Goal: Information Seeking & Learning: Compare options

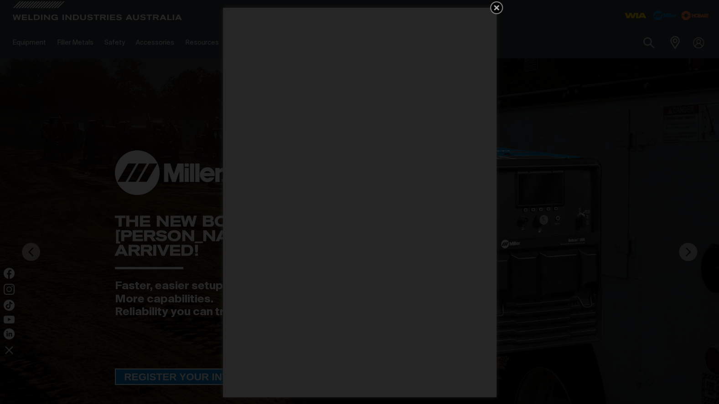
click at [643, 195] on div "Get 5 WIA Welding Guides Free!" at bounding box center [359, 202] width 719 height 404
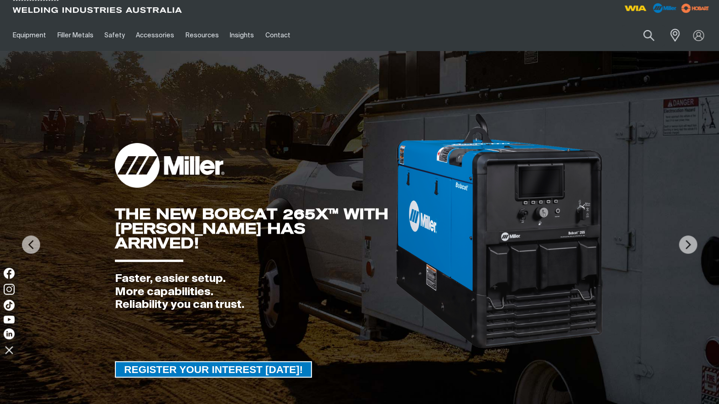
scroll to position [43, 0]
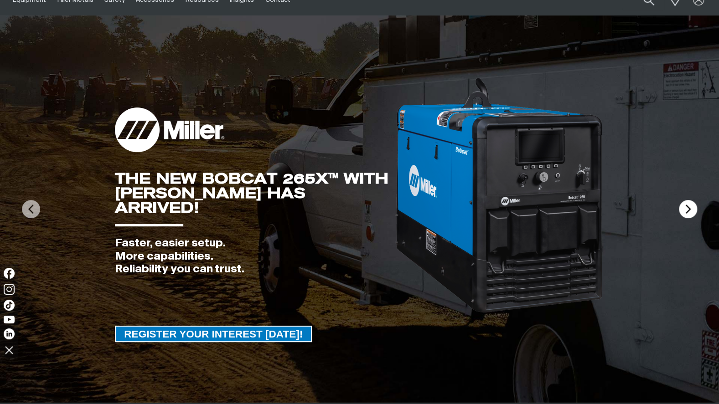
click at [686, 204] on img at bounding box center [688, 209] width 18 height 18
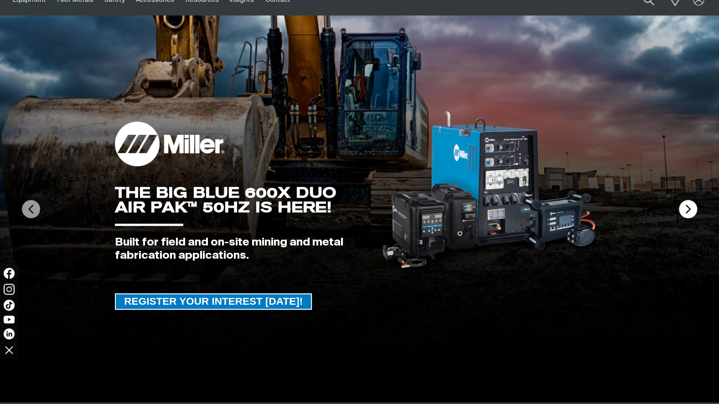
click at [686, 204] on img at bounding box center [688, 209] width 18 height 18
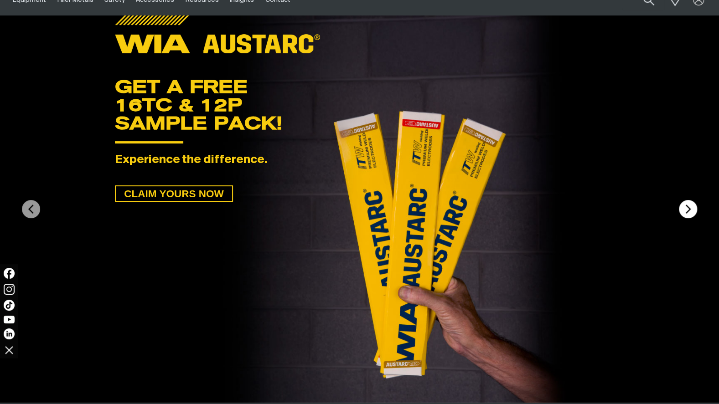
click at [686, 204] on img at bounding box center [688, 209] width 18 height 18
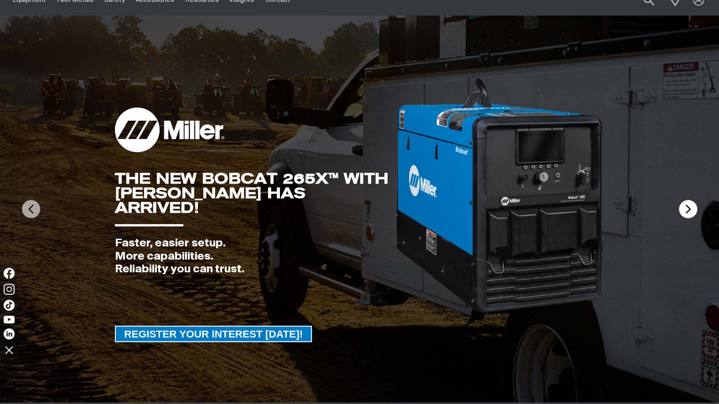
click at [686, 204] on img at bounding box center [688, 209] width 18 height 18
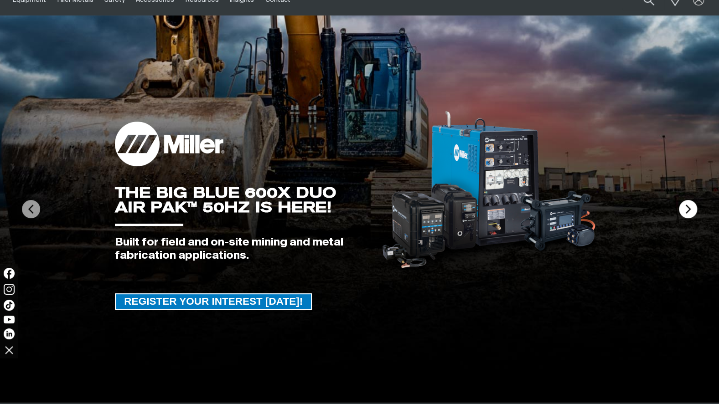
click at [686, 204] on img at bounding box center [688, 209] width 18 height 18
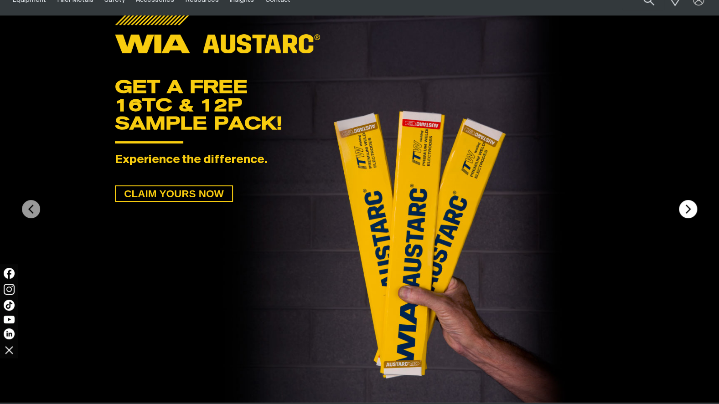
click at [686, 204] on img at bounding box center [688, 209] width 18 height 18
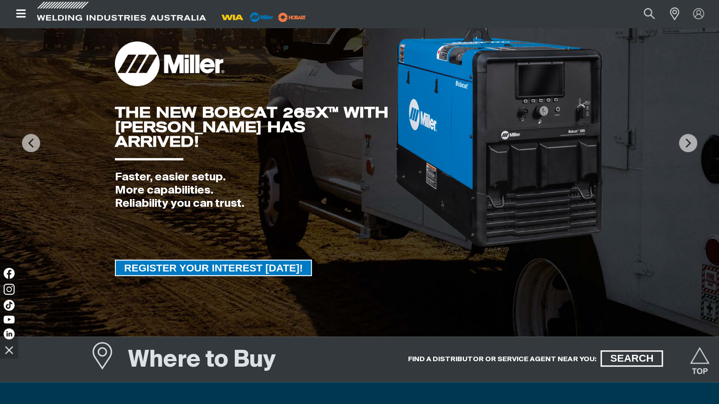
scroll to position [0, 0]
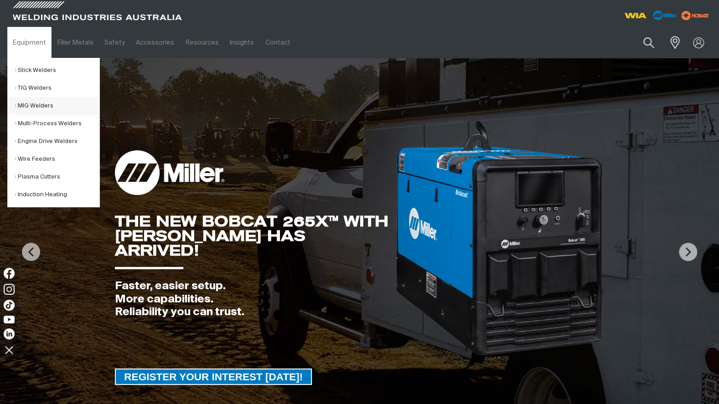
click at [44, 107] on link "MIG Welders" at bounding box center [57, 106] width 85 height 18
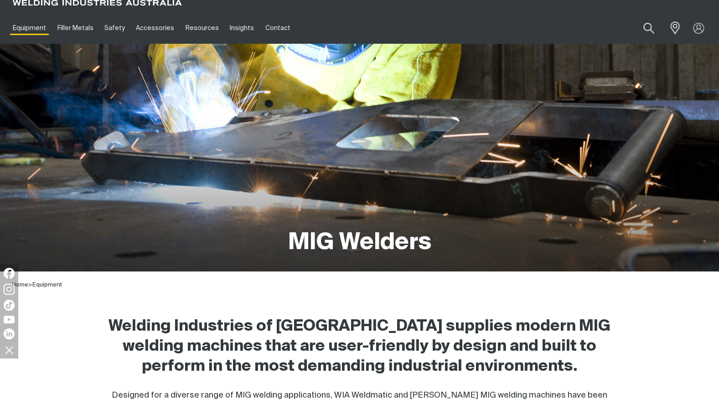
scroll to position [12, 0]
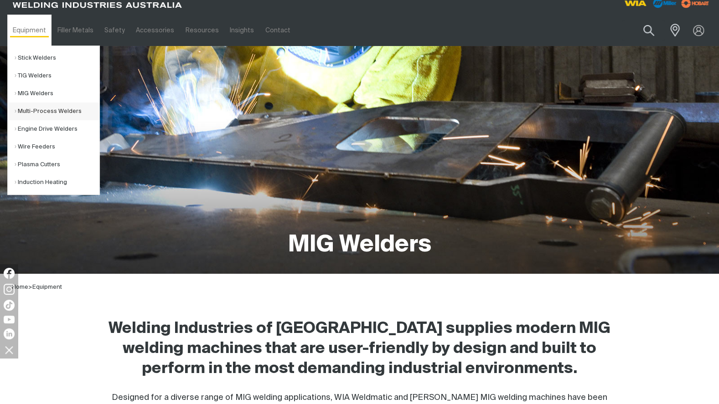
click at [46, 107] on link "Multi-Process Welders" at bounding box center [57, 112] width 85 height 18
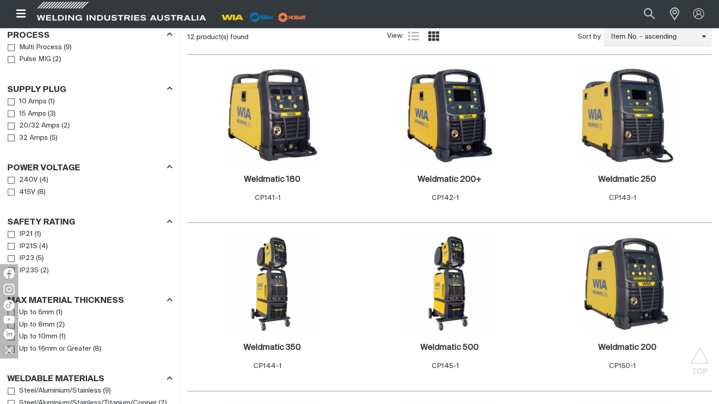
scroll to position [443, 0]
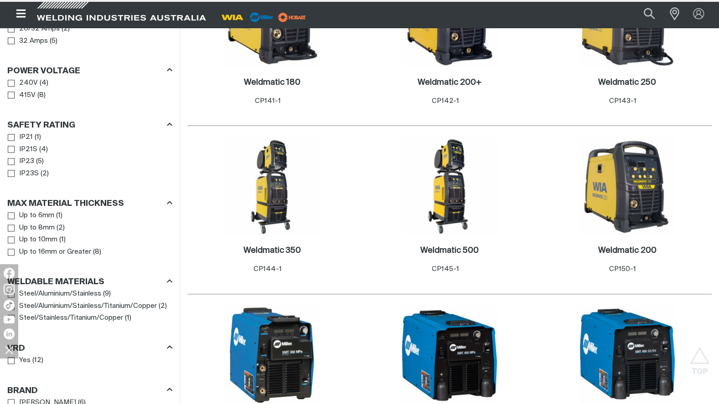
scroll to position [549, 0]
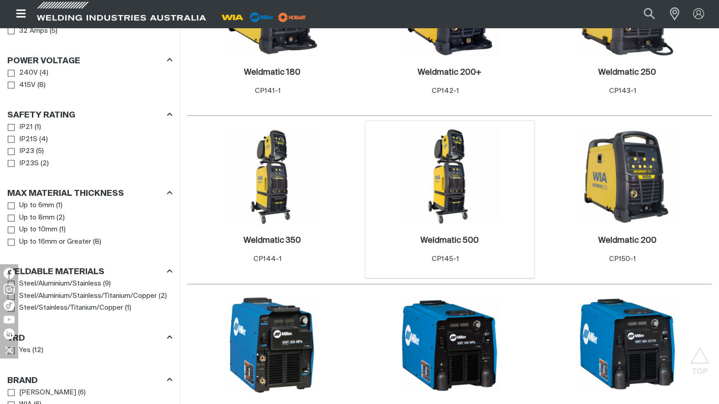
click at [428, 210] on img at bounding box center [450, 177] width 98 height 98
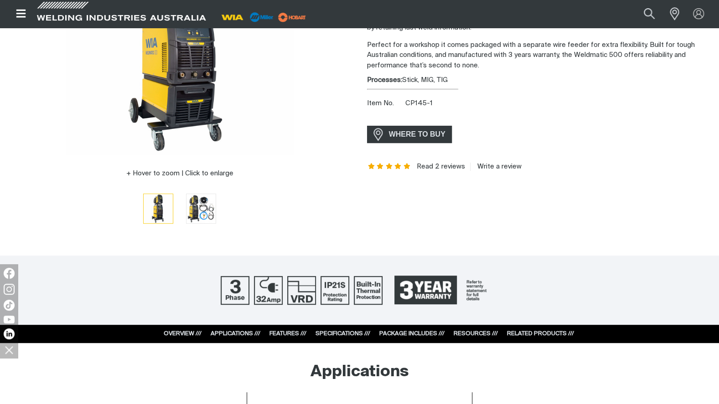
scroll to position [245, 0]
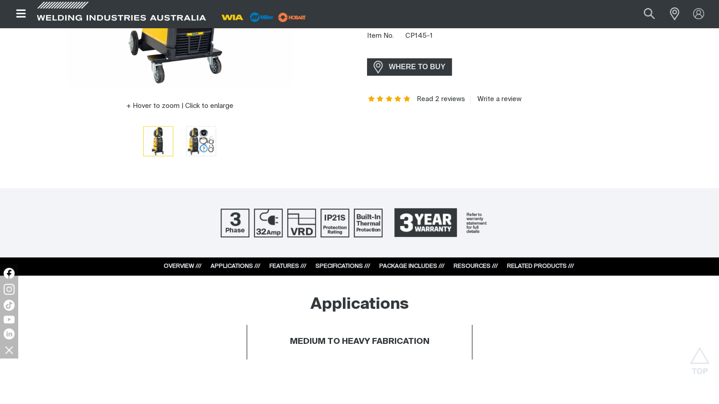
click at [338, 264] on link "SPECIFICATIONS ///" at bounding box center [343, 267] width 55 height 6
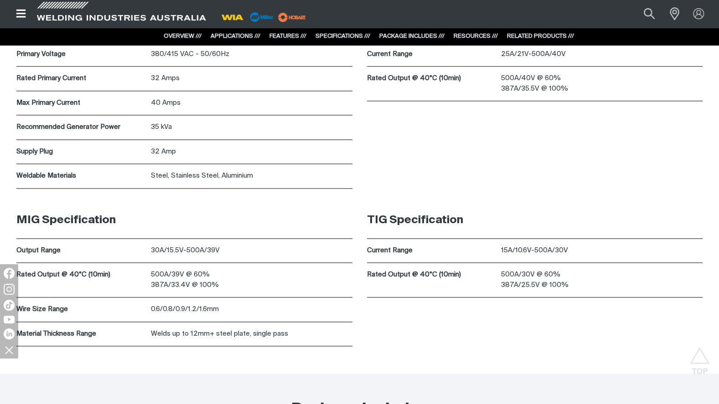
scroll to position [2822, 0]
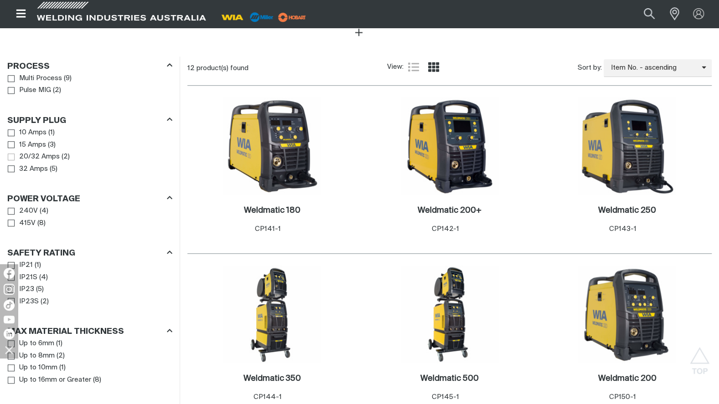
scroll to position [412, 0]
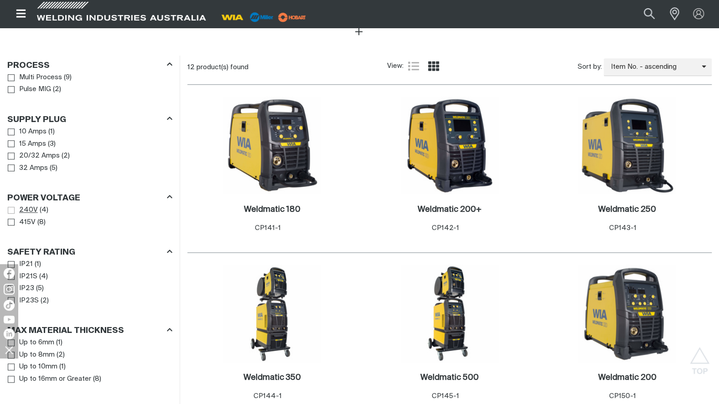
click at [14, 207] on span "Power Voltage" at bounding box center [11, 210] width 7 height 7
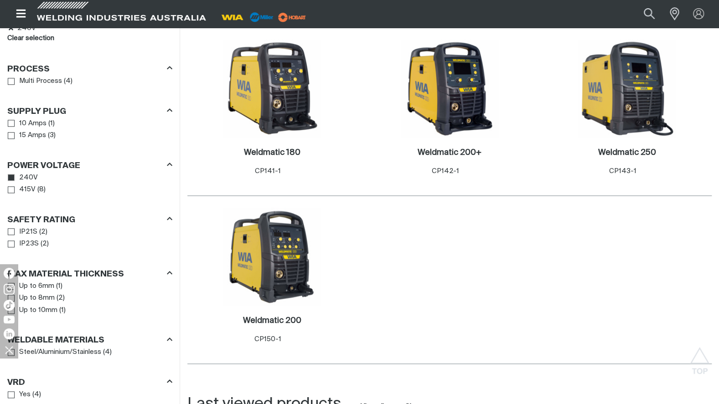
scroll to position [470, 0]
click at [10, 174] on icon "Power Voltage" at bounding box center [11, 177] width 7 height 7
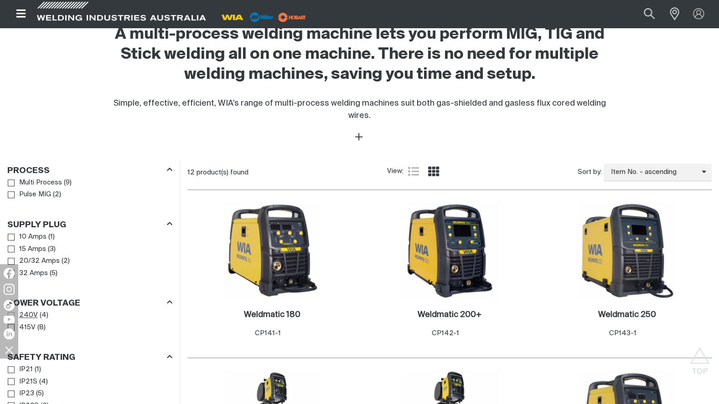
scroll to position [306, 0]
